Goal: Transaction & Acquisition: Purchase product/service

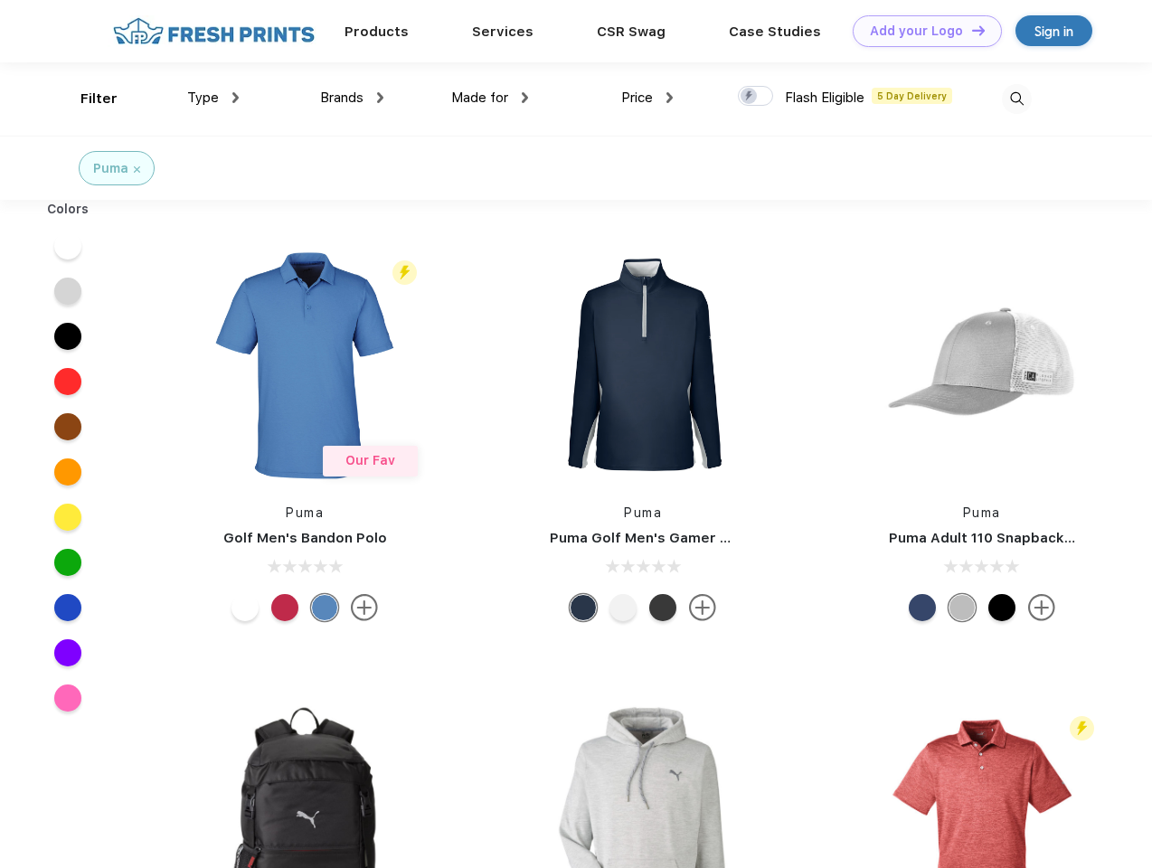
scroll to position [1, 0]
click at [920, 31] on link "Add your Logo Design Tool" at bounding box center [926, 31] width 149 height 32
click at [0, 0] on div "Design Tool" at bounding box center [0, 0] width 0 height 0
click at [970, 30] on link "Add your Logo Design Tool" at bounding box center [926, 31] width 149 height 32
click at [87, 99] on div "Filter" at bounding box center [98, 99] width 37 height 21
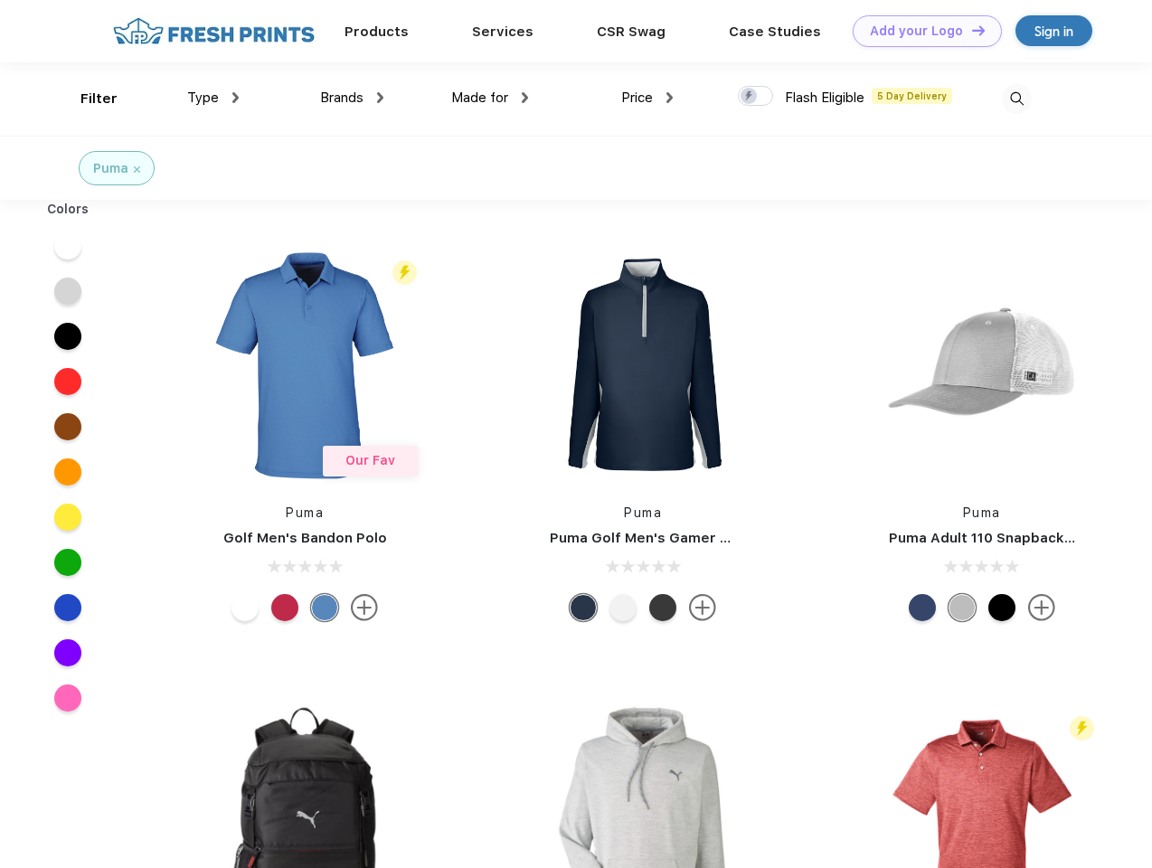
click at [213, 98] on span "Type" at bounding box center [203, 97] width 32 height 16
click at [352, 98] on span "Brands" at bounding box center [341, 97] width 43 height 16
click at [490, 98] on span "Made for" at bounding box center [479, 97] width 57 height 16
click at [647, 98] on span "Price" at bounding box center [637, 97] width 32 height 16
click at [756, 97] on div at bounding box center [755, 96] width 35 height 20
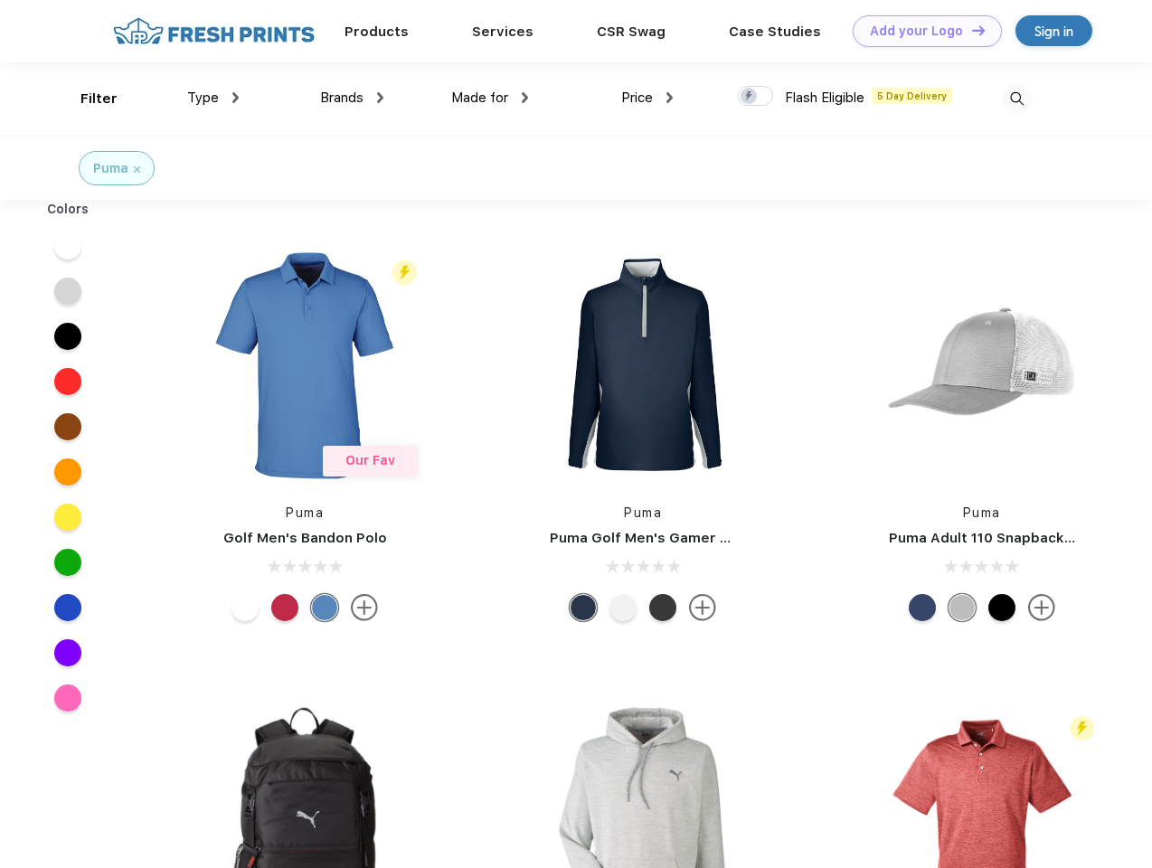
click at [749, 97] on input "checkbox" at bounding box center [744, 91] width 12 height 12
click at [1016, 99] on img at bounding box center [1017, 99] width 30 height 30
